Goal: Information Seeking & Learning: Learn about a topic

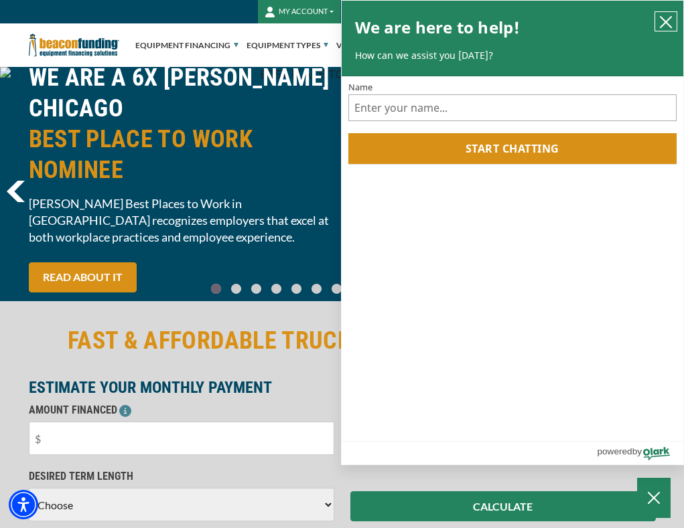
click at [666, 21] on icon "close chatbox" at bounding box center [665, 21] width 13 height 13
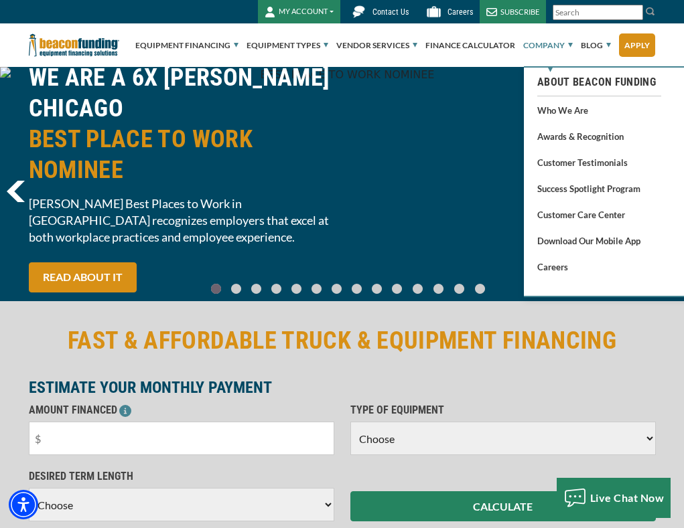
click at [562, 43] on link "Company" at bounding box center [548, 45] width 50 height 43
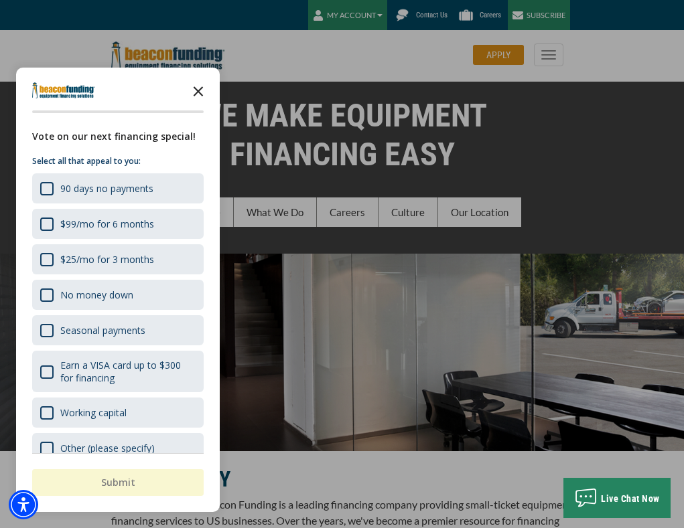
click at [200, 92] on polygon "Close the survey" at bounding box center [198, 91] width 10 height 10
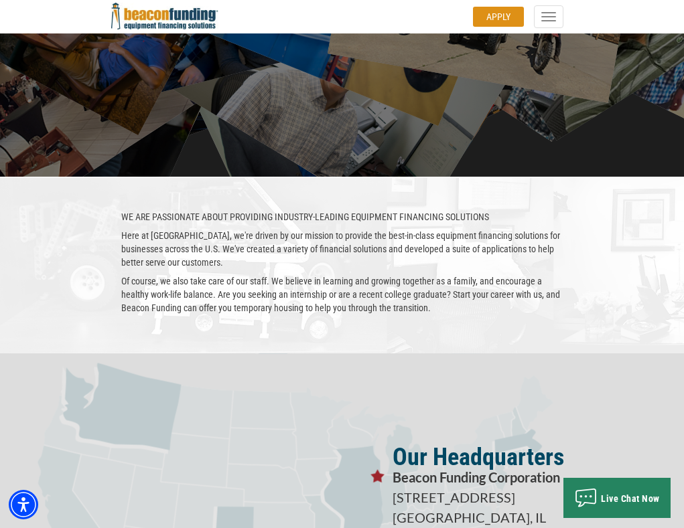
scroll to position [2424, 0]
